Goal: Transaction & Acquisition: Book appointment/travel/reservation

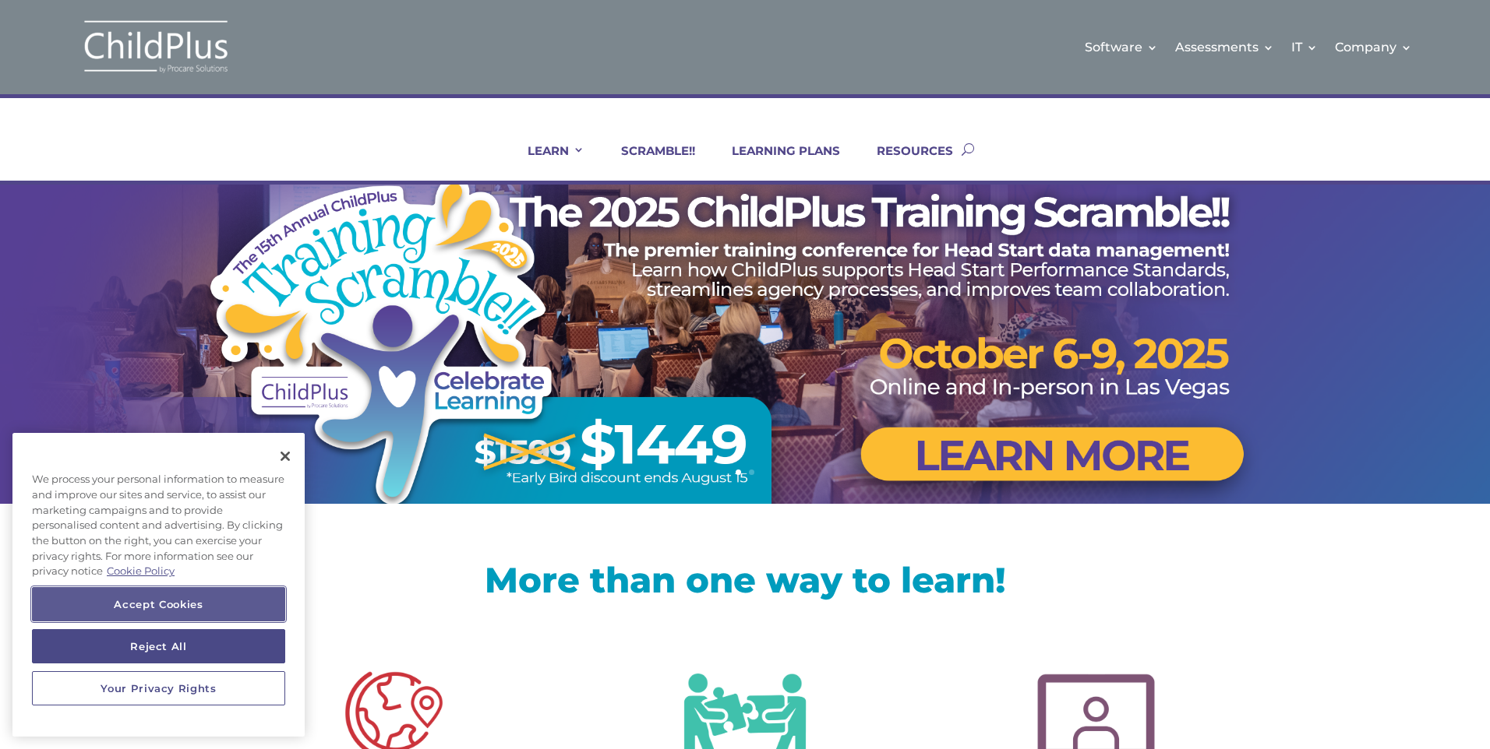
click at [194, 615] on button "Accept Cookies" at bounding box center [158, 604] width 253 height 34
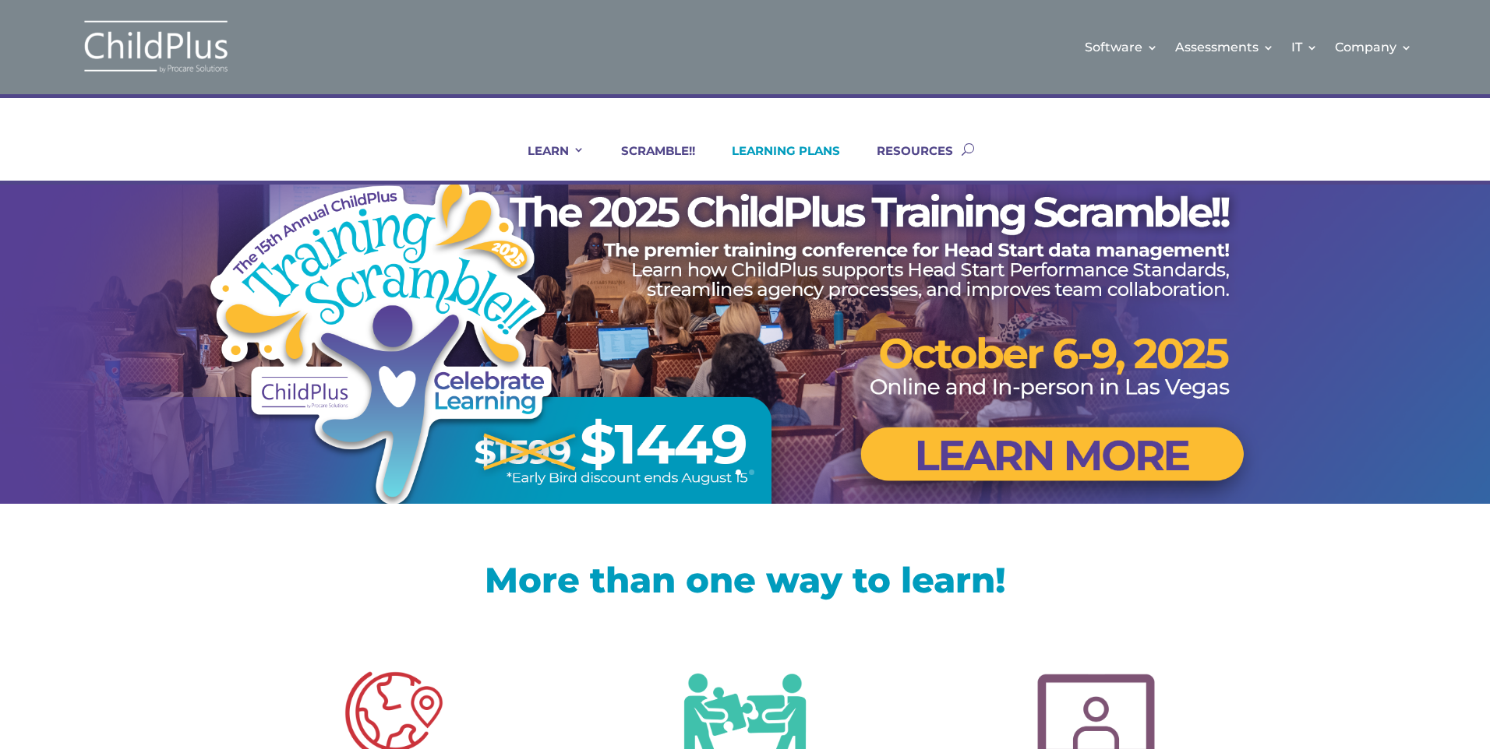
click at [845, 153] on li "LEARNING PLANS" at bounding box center [776, 161] width 145 height 37
click at [914, 152] on link "RESOURCES" at bounding box center [905, 161] width 96 height 37
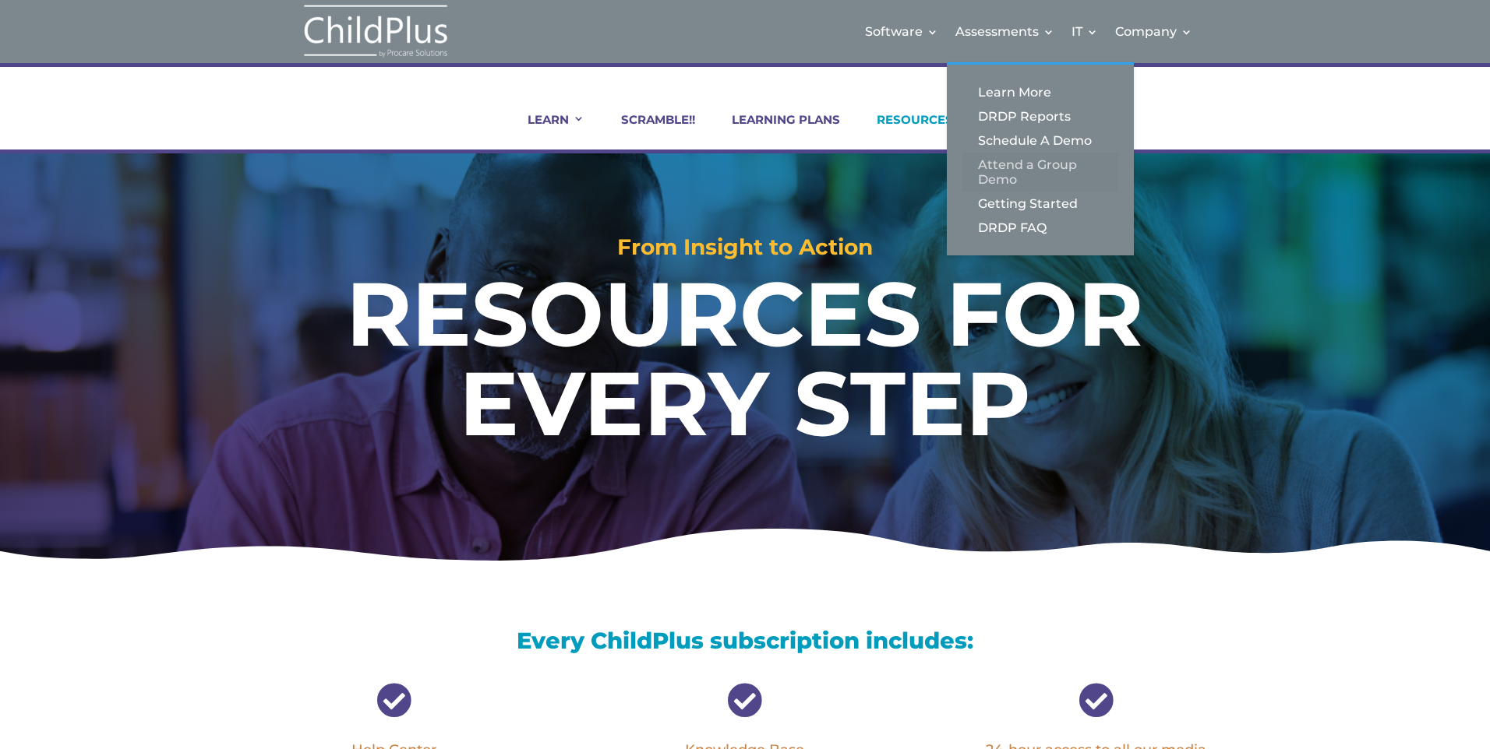
click at [1005, 172] on link "Attend a Group Demo" at bounding box center [1040, 172] width 156 height 39
